Goal: Task Accomplishment & Management: Manage account settings

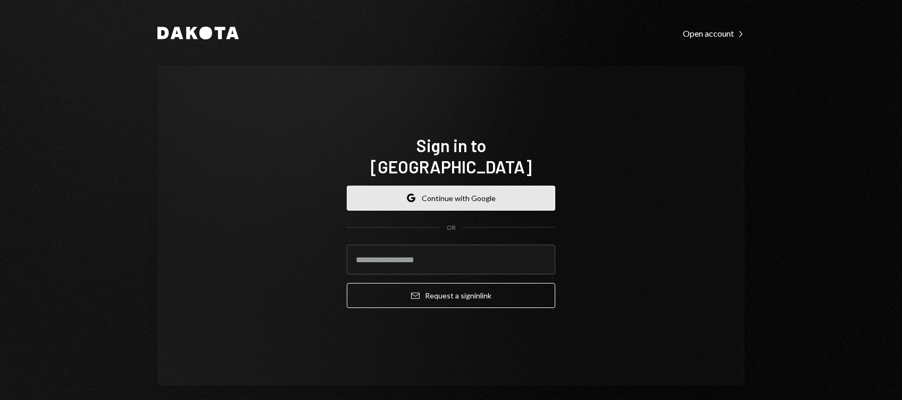
click at [441, 186] on button "Google Continue with Google" at bounding box center [451, 198] width 209 height 25
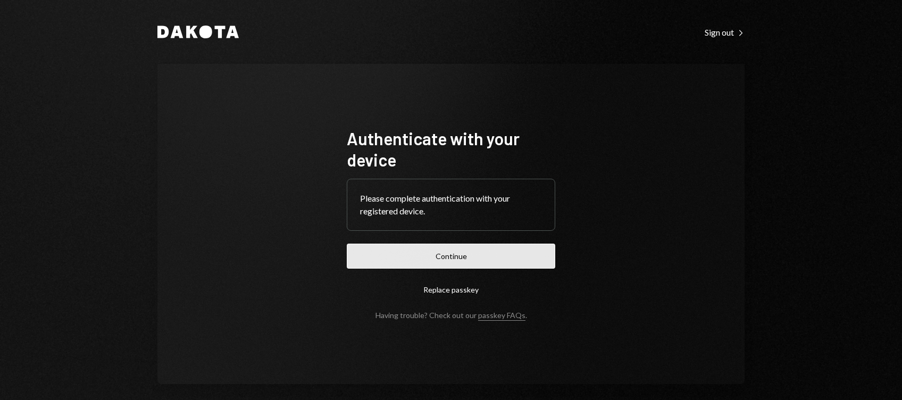
click at [450, 250] on button "Continue" at bounding box center [451, 256] width 209 height 25
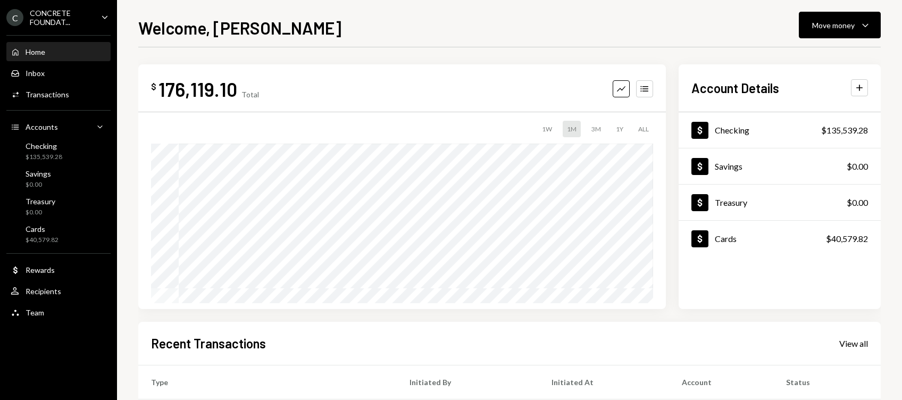
click at [85, 17] on div "CONCRETE FOUNDAT..." at bounding box center [61, 18] width 63 height 18
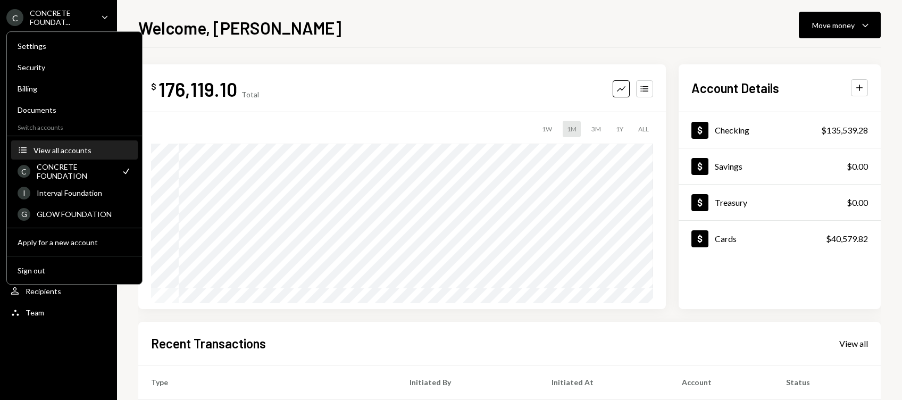
click at [74, 147] on div "View all accounts" at bounding box center [83, 150] width 98 height 9
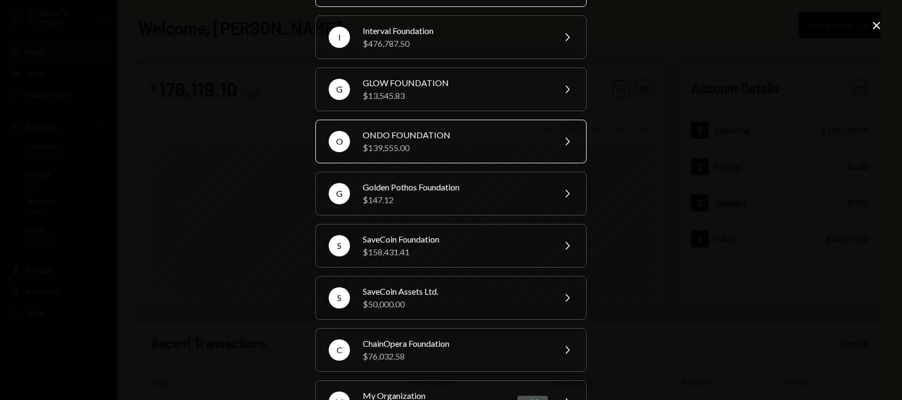
scroll to position [121, 0]
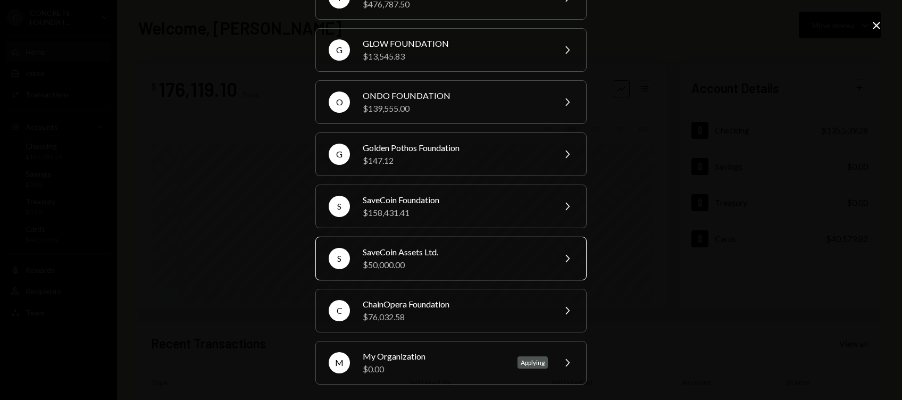
click at [463, 259] on div "$50,000.00" at bounding box center [455, 265] width 185 height 13
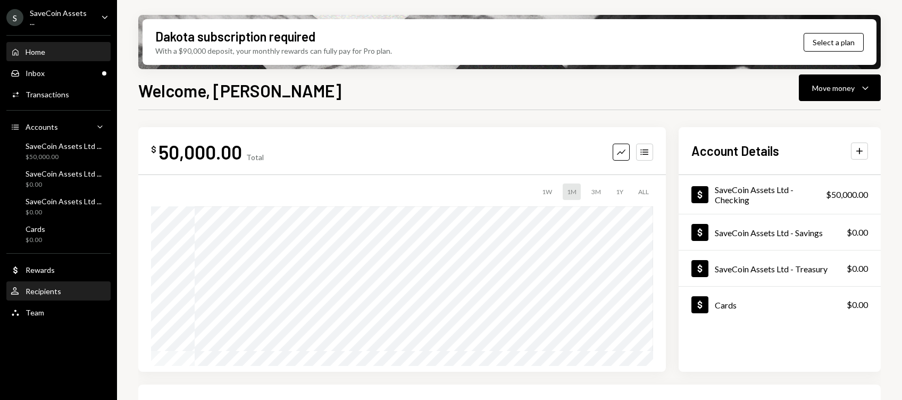
click at [55, 292] on div "Recipients" at bounding box center [44, 291] width 36 height 9
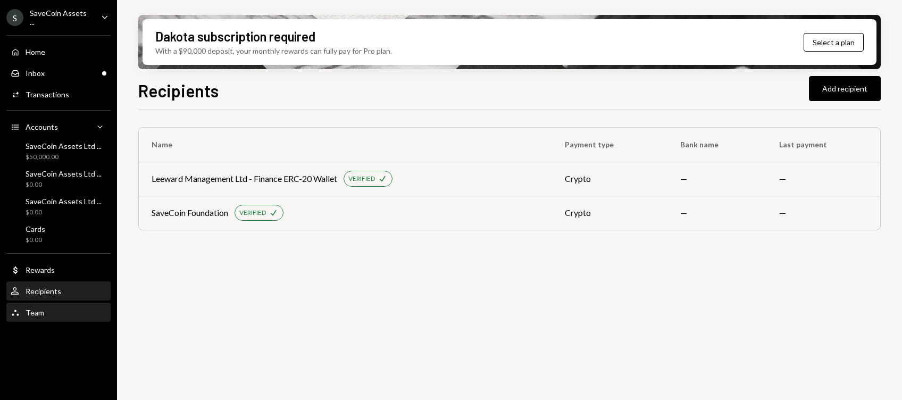
click at [43, 310] on div "Team Team" at bounding box center [59, 313] width 96 height 10
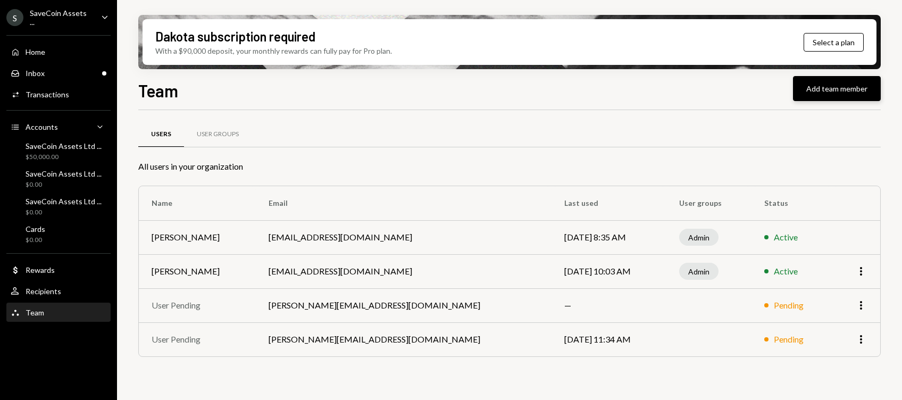
click at [850, 95] on button "Add team member" at bounding box center [837, 88] width 88 height 25
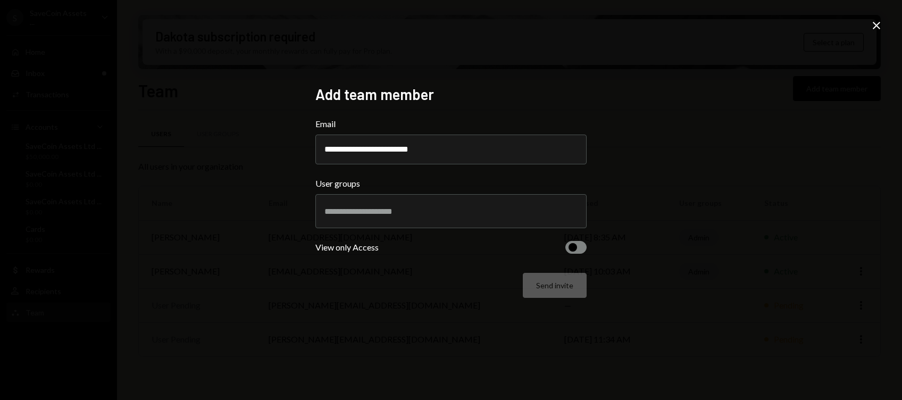
type input "**********"
click at [366, 211] on input "text" at bounding box center [451, 211] width 253 height 10
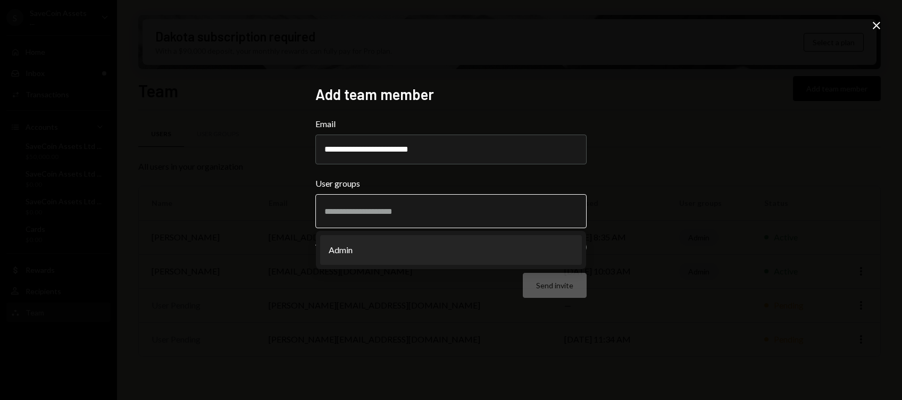
click at [369, 209] on input "text" at bounding box center [451, 211] width 253 height 10
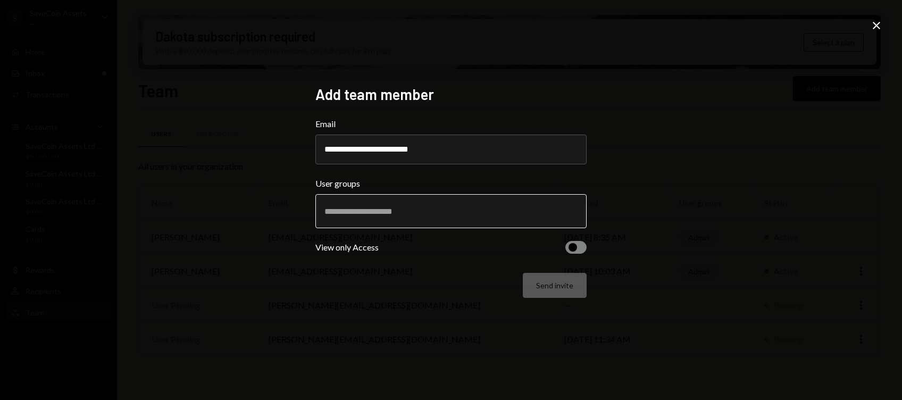
click at [370, 209] on input "text" at bounding box center [451, 211] width 253 height 10
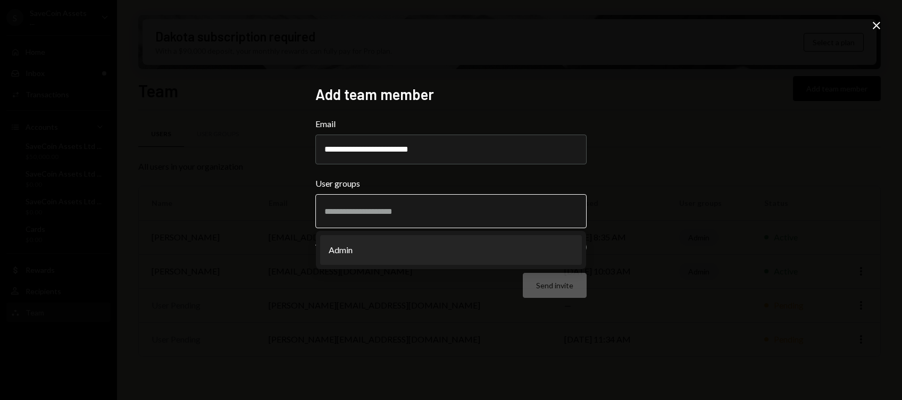
click at [371, 255] on li "Admin" at bounding box center [451, 250] width 262 height 30
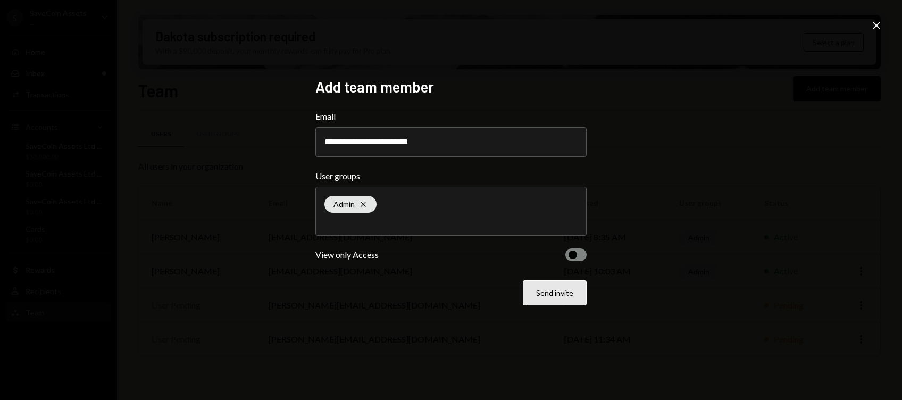
click at [562, 293] on button "Send invite" at bounding box center [555, 292] width 64 height 25
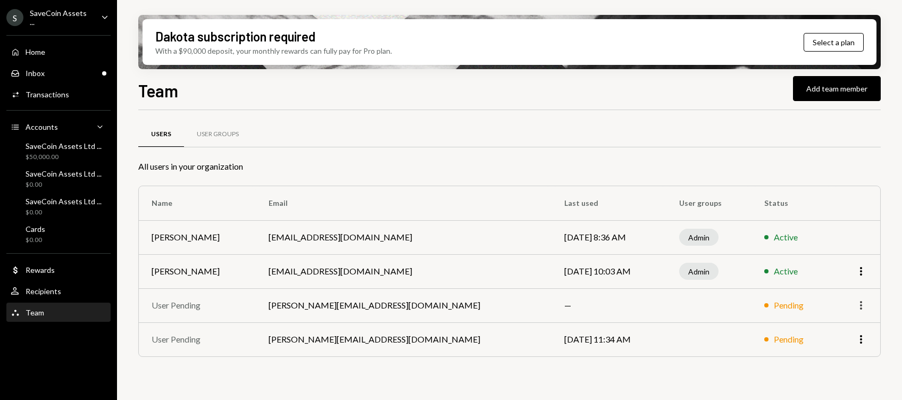
click at [861, 303] on icon "More" at bounding box center [861, 305] width 13 height 13
click at [836, 330] on div "Remove" at bounding box center [836, 328] width 53 height 19
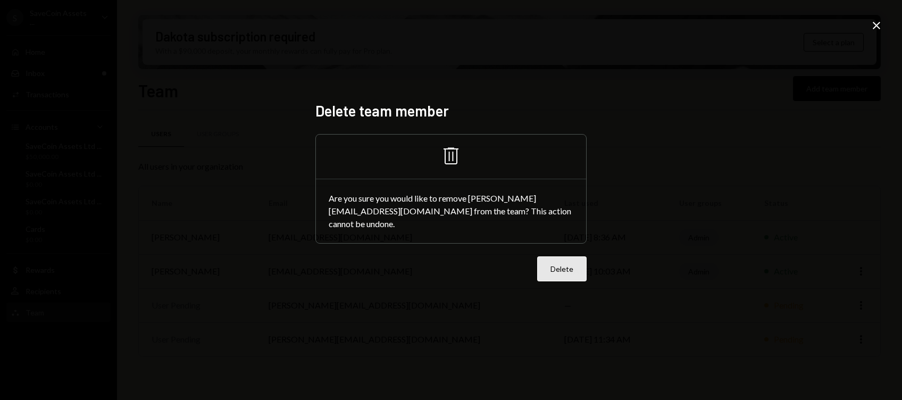
click at [569, 266] on button "Delete" at bounding box center [561, 268] width 49 height 25
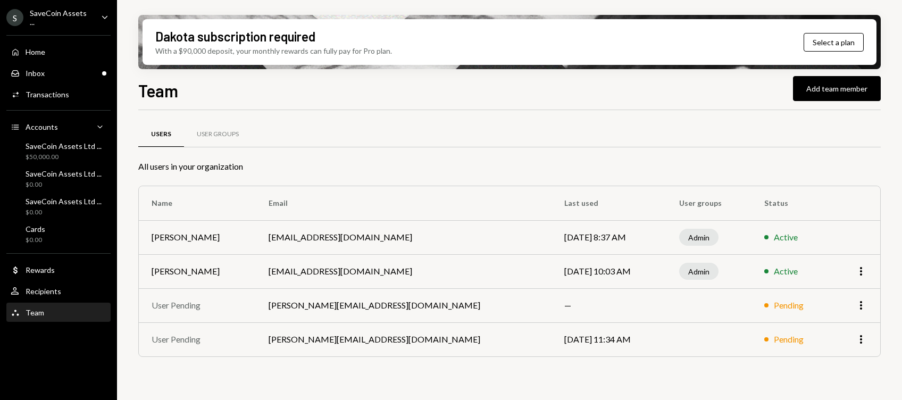
click at [72, 13] on div "SaveCoin Assets ..." at bounding box center [61, 18] width 63 height 18
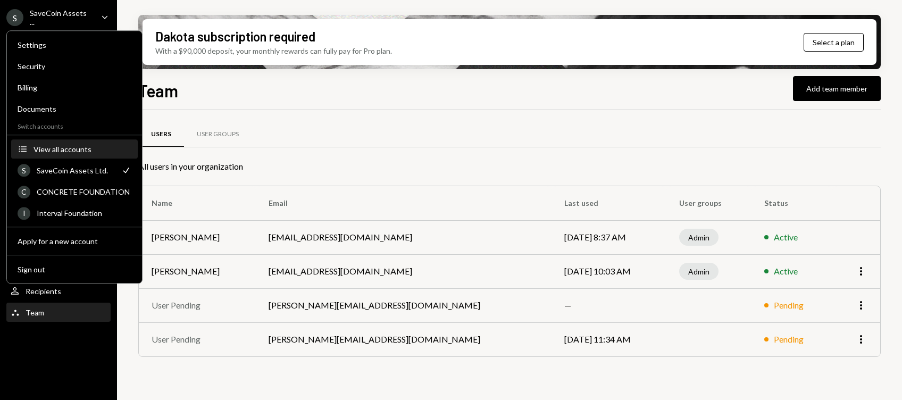
click at [51, 149] on div "View all accounts" at bounding box center [83, 149] width 98 height 9
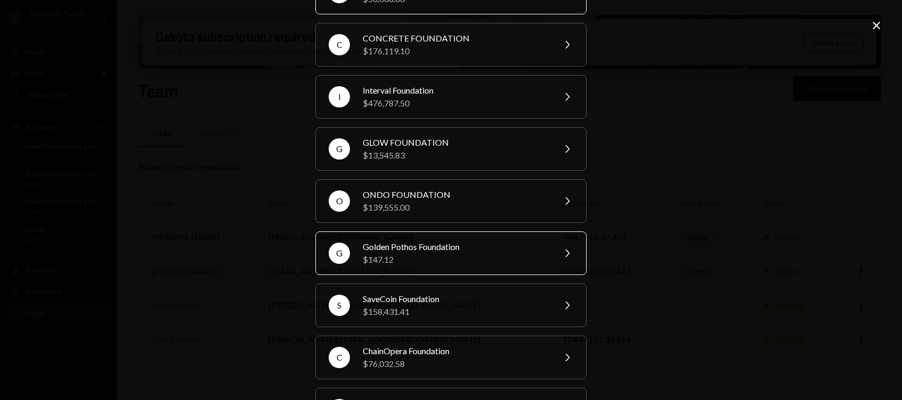
scroll to position [90, 0]
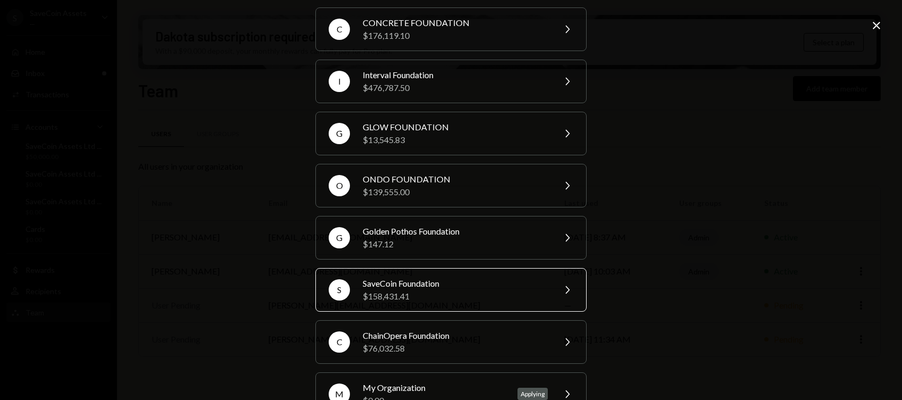
click at [429, 295] on div "$158,431.41" at bounding box center [455, 296] width 185 height 13
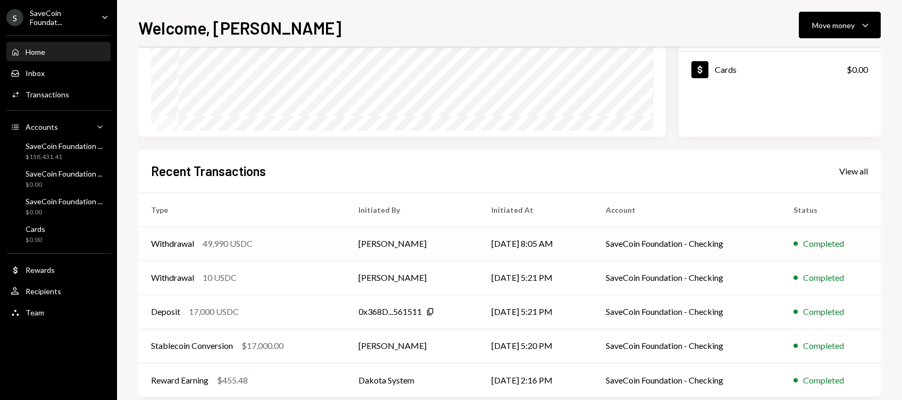
scroll to position [191, 0]
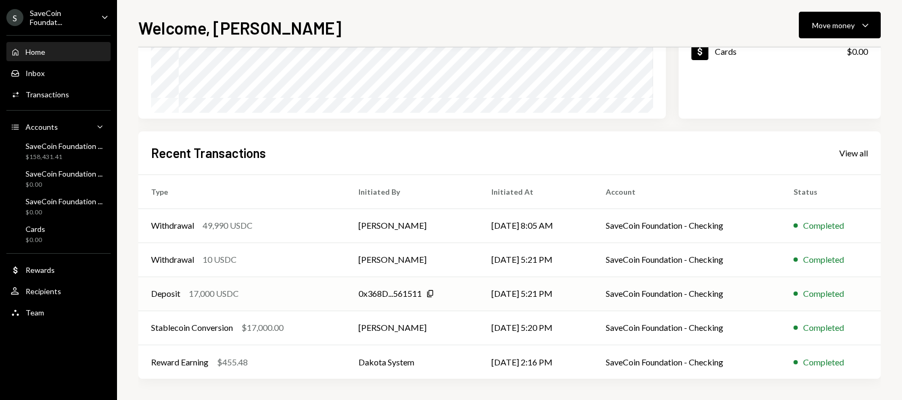
click at [288, 297] on div "Deposit 17,000 USDC" at bounding box center [242, 293] width 182 height 13
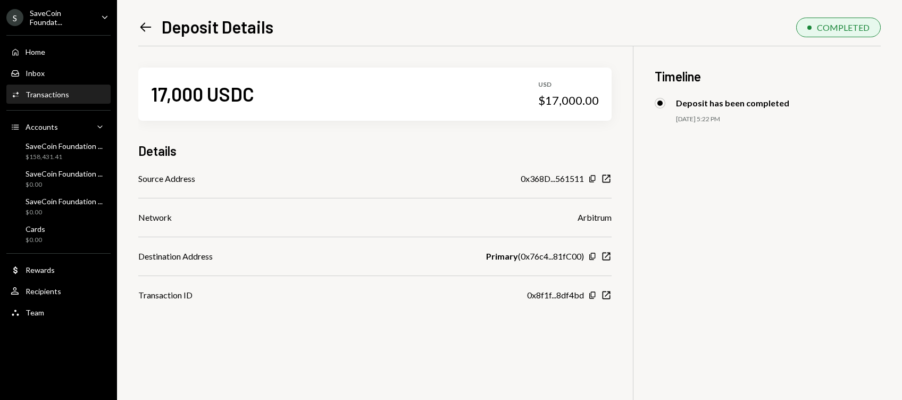
click at [701, 98] on div "Deposit has been completed" at bounding box center [732, 103] width 113 height 10
click at [145, 27] on icon at bounding box center [145, 26] width 11 height 9
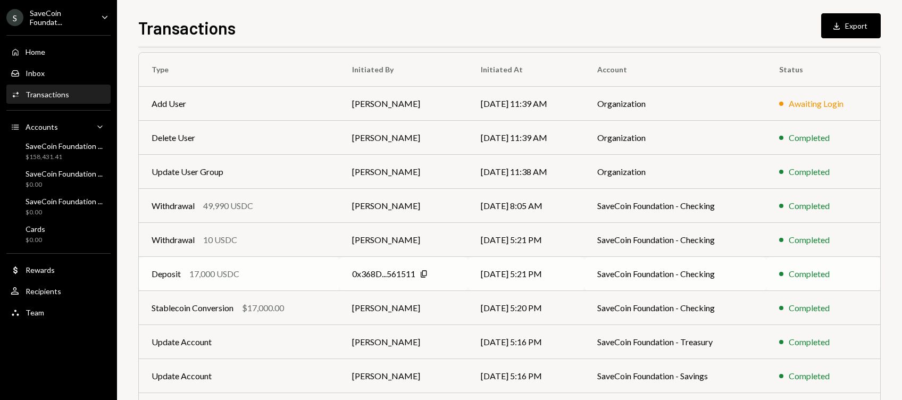
scroll to position [95, 0]
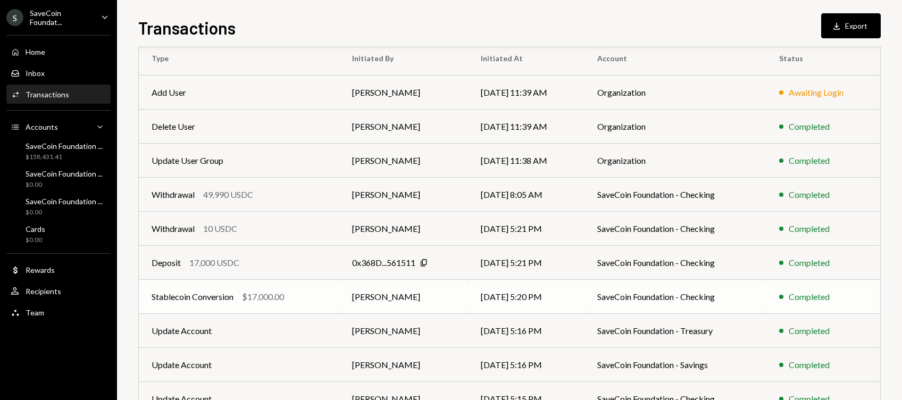
click at [301, 300] on div "Stablecoin Conversion $17,000.00" at bounding box center [239, 297] width 175 height 13
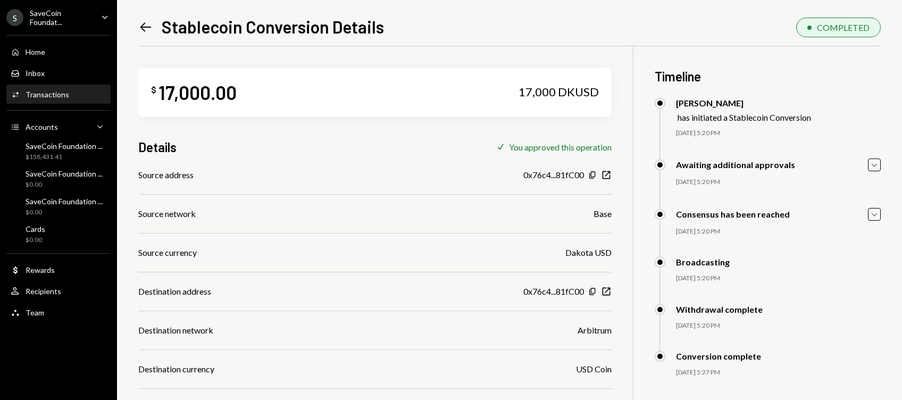
click at [145, 28] on icon "Left Arrow" at bounding box center [145, 27] width 15 height 15
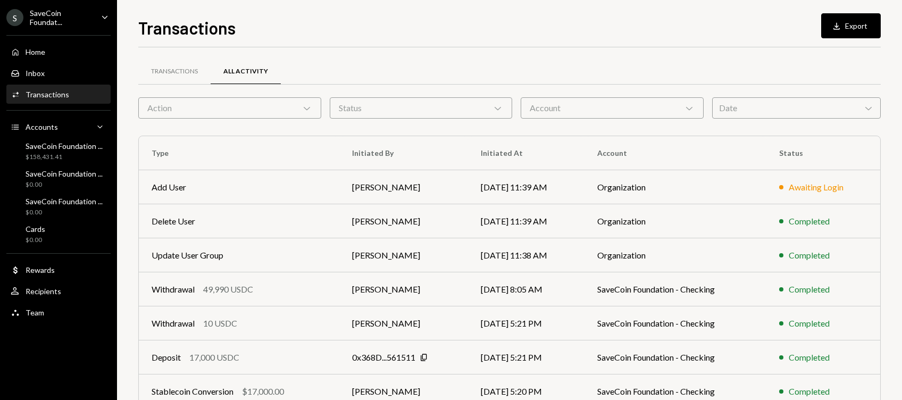
click at [58, 23] on div "SaveCoin Foundat..." at bounding box center [61, 18] width 63 height 18
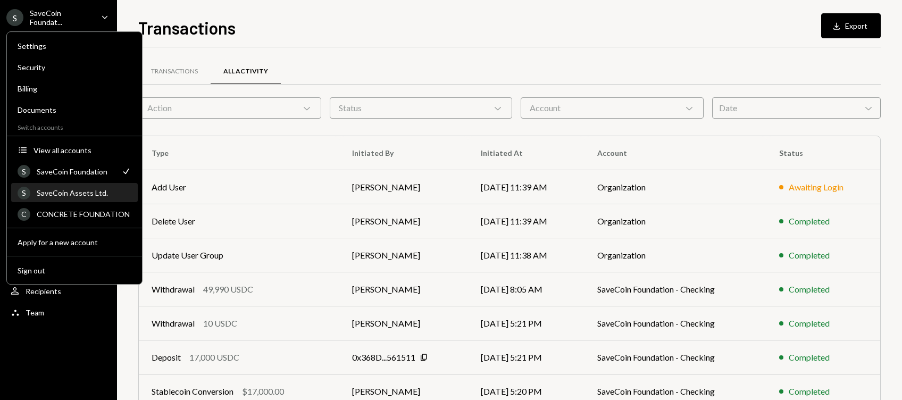
click at [65, 187] on div "S SaveCoin Assets Ltd." at bounding box center [75, 193] width 114 height 18
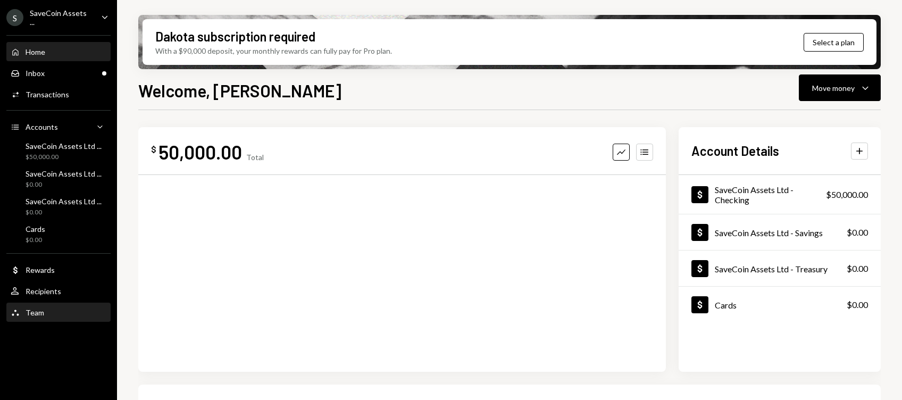
click at [40, 308] on div "Team" at bounding box center [35, 312] width 19 height 9
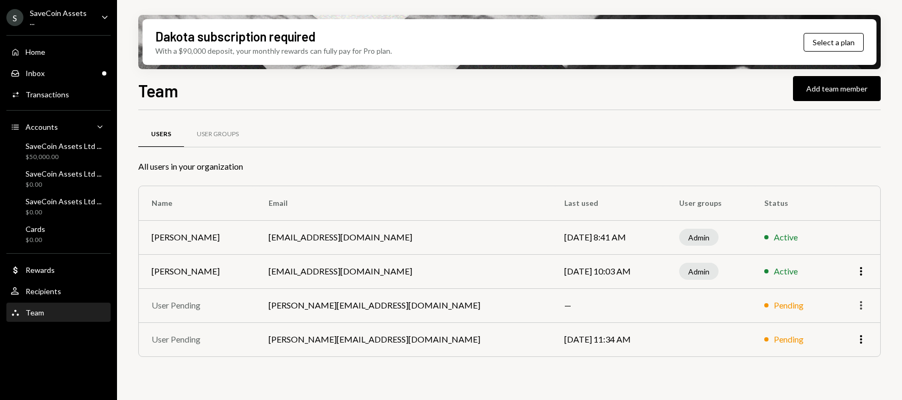
click at [861, 305] on icon "button" at bounding box center [861, 305] width 2 height 9
click at [667, 303] on td at bounding box center [709, 305] width 85 height 34
click at [77, 21] on div "SaveCoin Assets ..." at bounding box center [61, 18] width 63 height 18
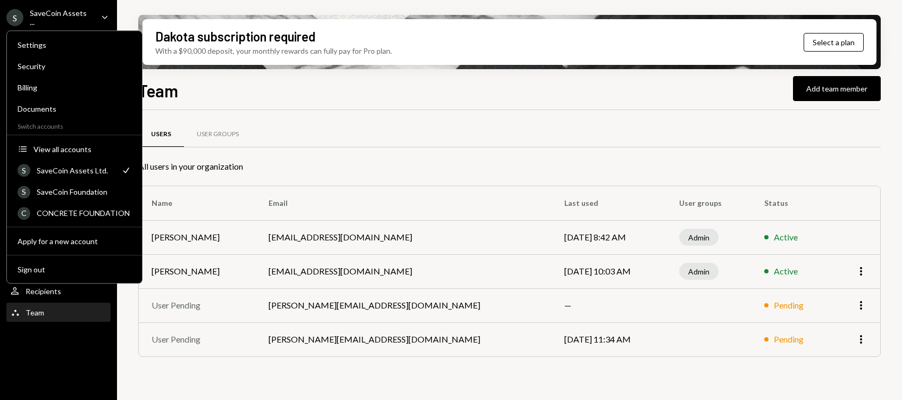
click at [232, 87] on div "Team Add team member" at bounding box center [509, 89] width 743 height 23
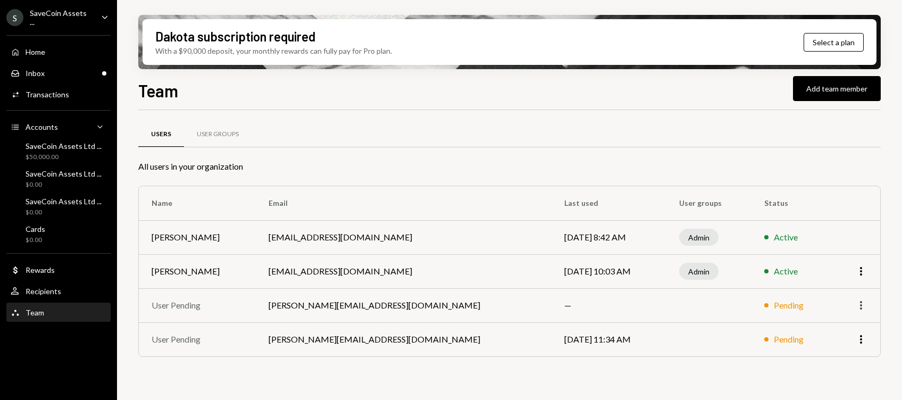
click at [862, 304] on icon "button" at bounding box center [861, 305] width 2 height 9
click at [836, 328] on div "Remove" at bounding box center [836, 328] width 53 height 19
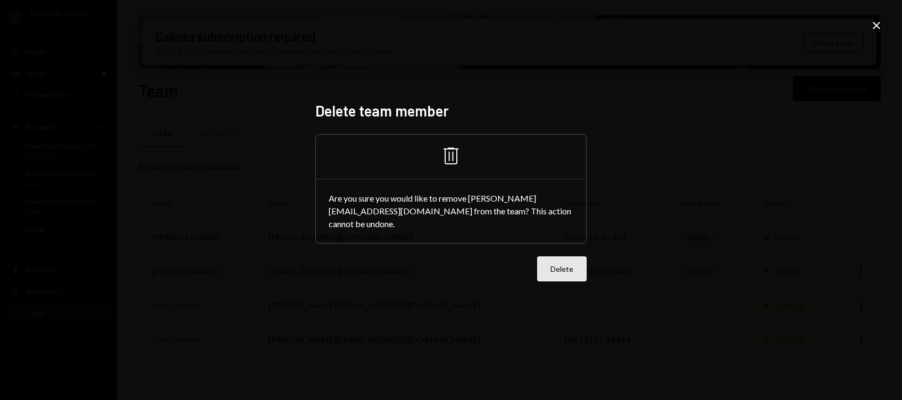
click at [559, 269] on button "Delete" at bounding box center [561, 268] width 49 height 25
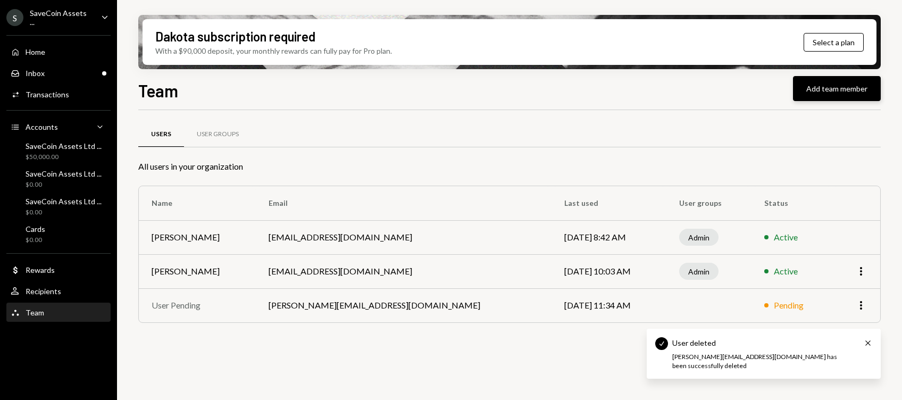
click at [824, 90] on button "Add team member" at bounding box center [837, 88] width 88 height 25
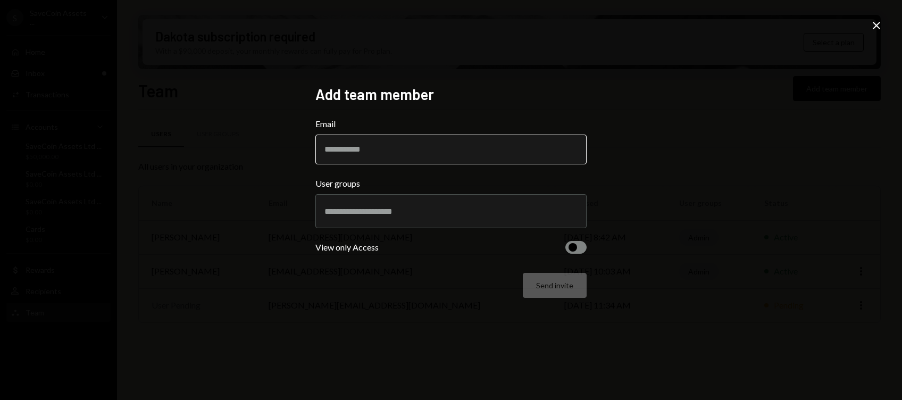
click at [408, 140] on input "Email" at bounding box center [451, 150] width 271 height 30
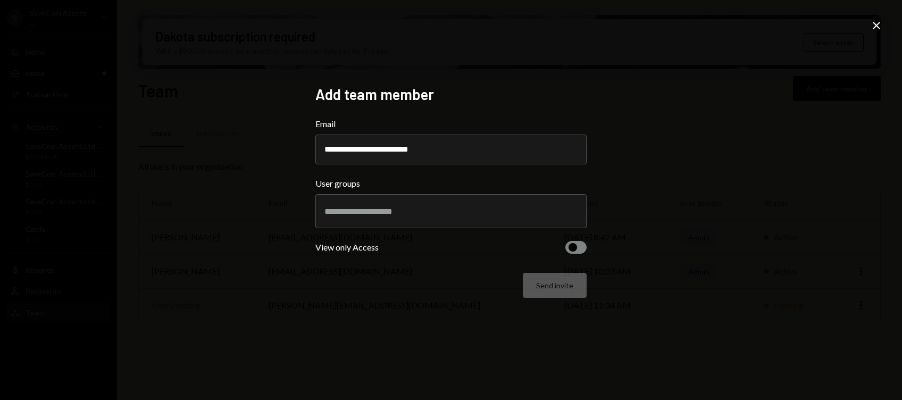
type input "**********"
click at [263, 146] on div "**********" at bounding box center [451, 200] width 902 height 400
click at [353, 213] on input "text" at bounding box center [451, 211] width 253 height 10
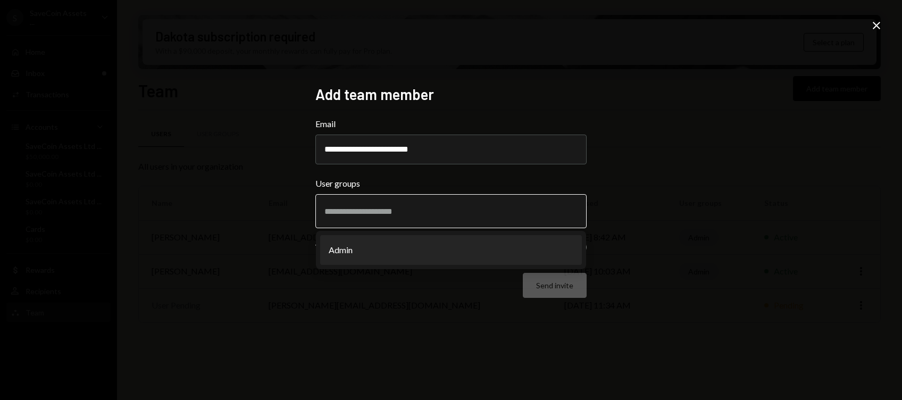
click at [375, 249] on li "Admin" at bounding box center [451, 250] width 262 height 30
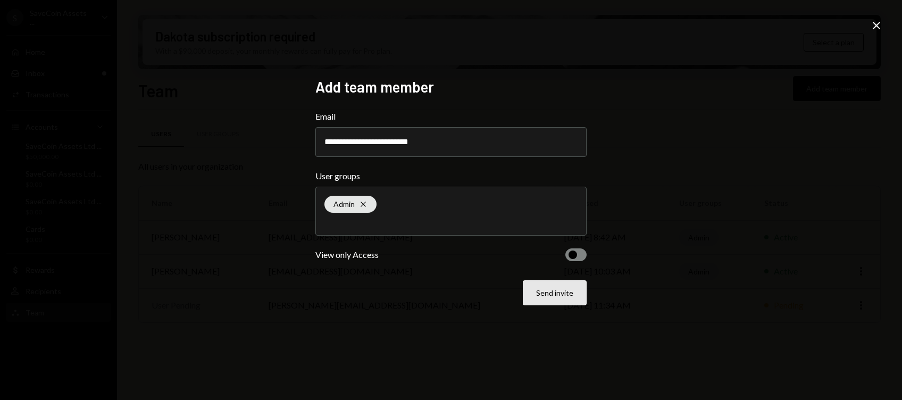
click at [551, 294] on button "Send invite" at bounding box center [555, 292] width 64 height 25
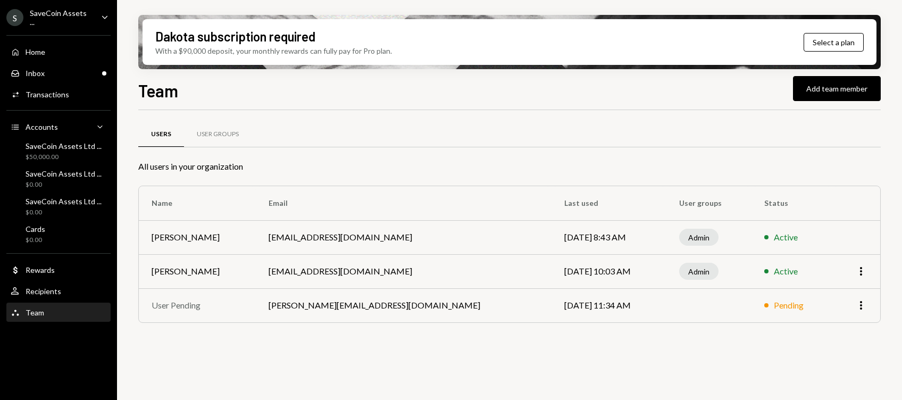
click at [734, 349] on div "Users User Groups All users in your organization Name Email Last used User grou…" at bounding box center [509, 261] width 743 height 302
